Goal: Find specific page/section: Find specific page/section

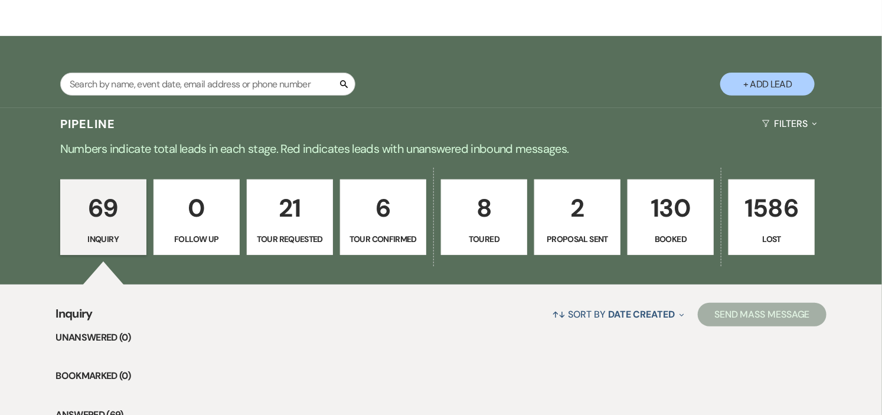
scroll to position [131, 0]
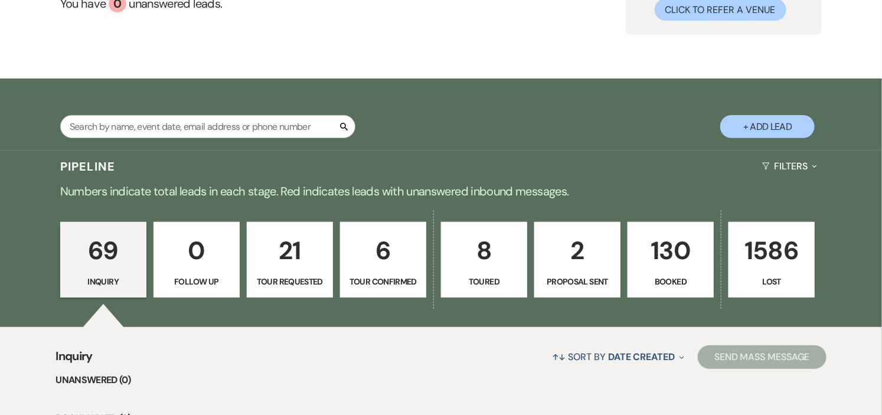
click at [679, 260] on p "130" at bounding box center [670, 251] width 71 height 40
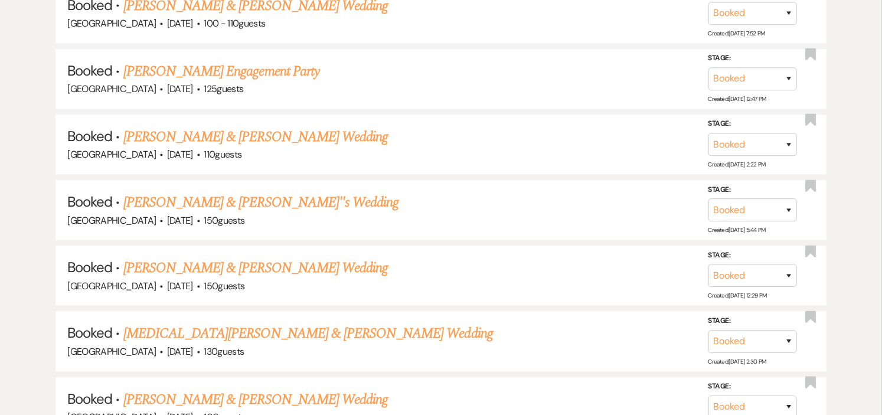
scroll to position [5301, 0]
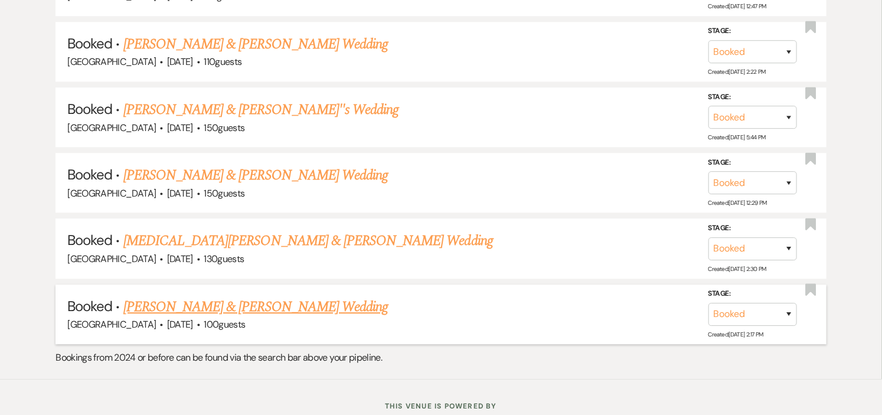
click at [248, 296] on link "[PERSON_NAME] & [PERSON_NAME] Wedding" at bounding box center [255, 306] width 265 height 21
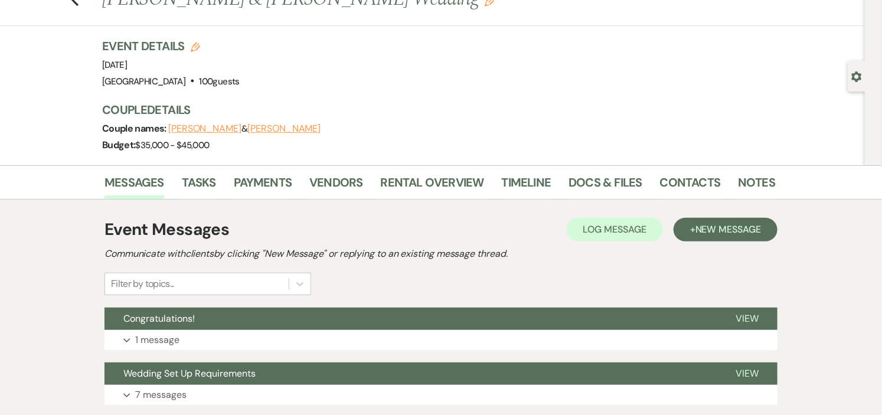
scroll to position [66, 0]
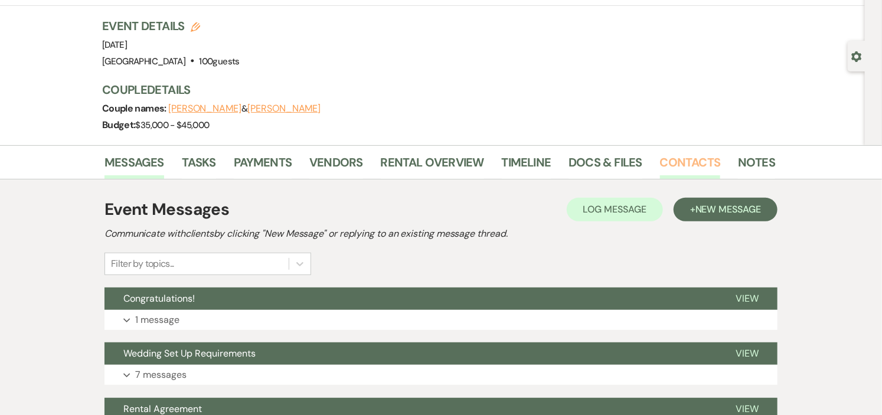
click at [661, 163] on link "Contacts" at bounding box center [690, 166] width 61 height 26
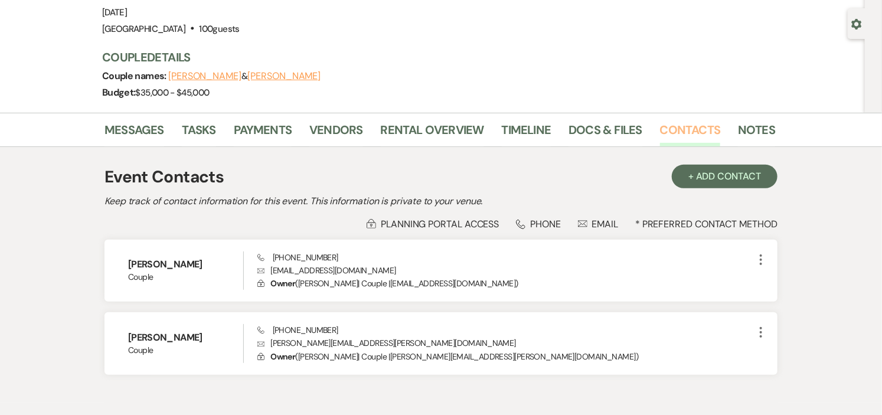
scroll to position [162, 0]
